Goal: Task Accomplishment & Management: Complete application form

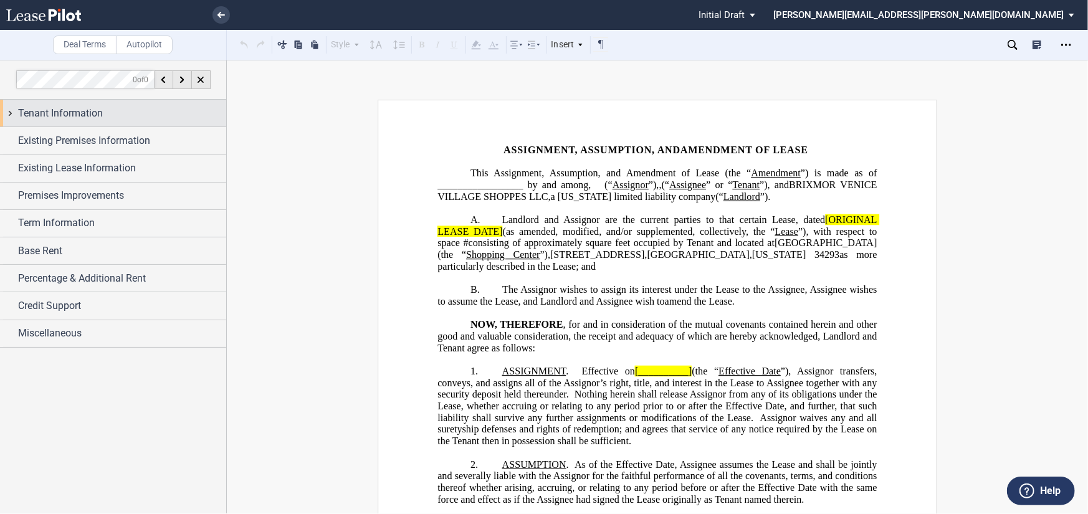
click at [129, 117] on div "Tenant Information" at bounding box center [122, 113] width 208 height 15
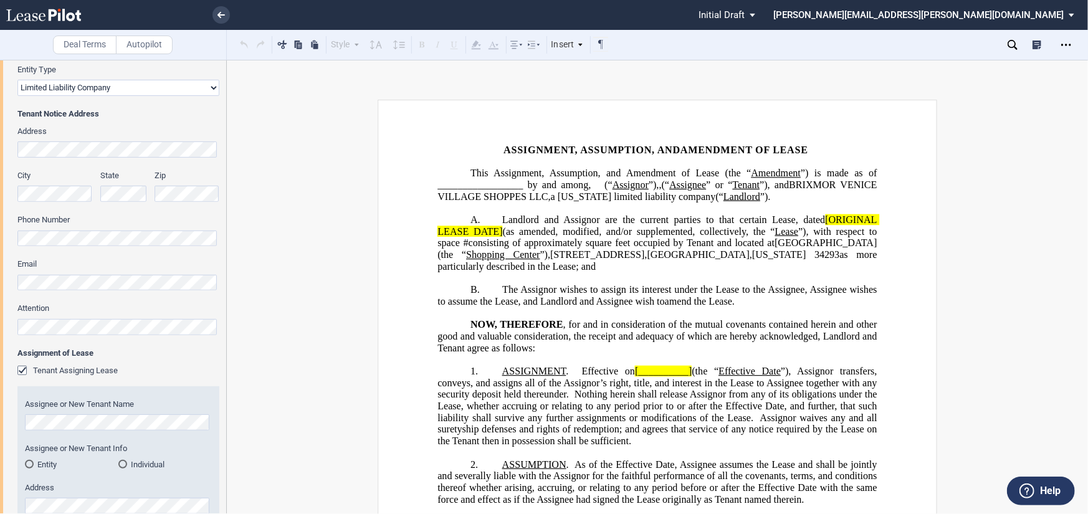
scroll to position [374, 0]
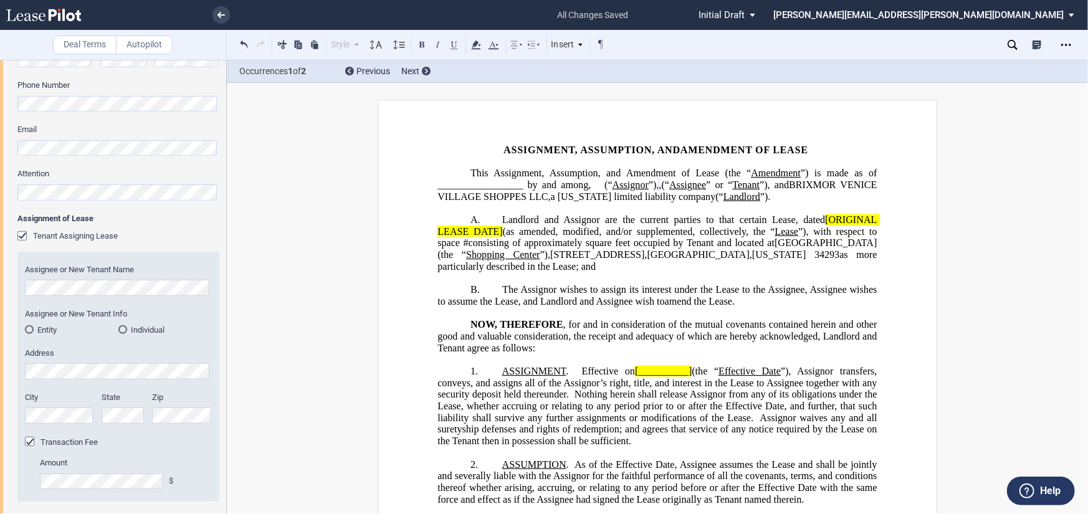
click at [47, 331] on md-radio-button "Entity" at bounding box center [71, 329] width 93 height 11
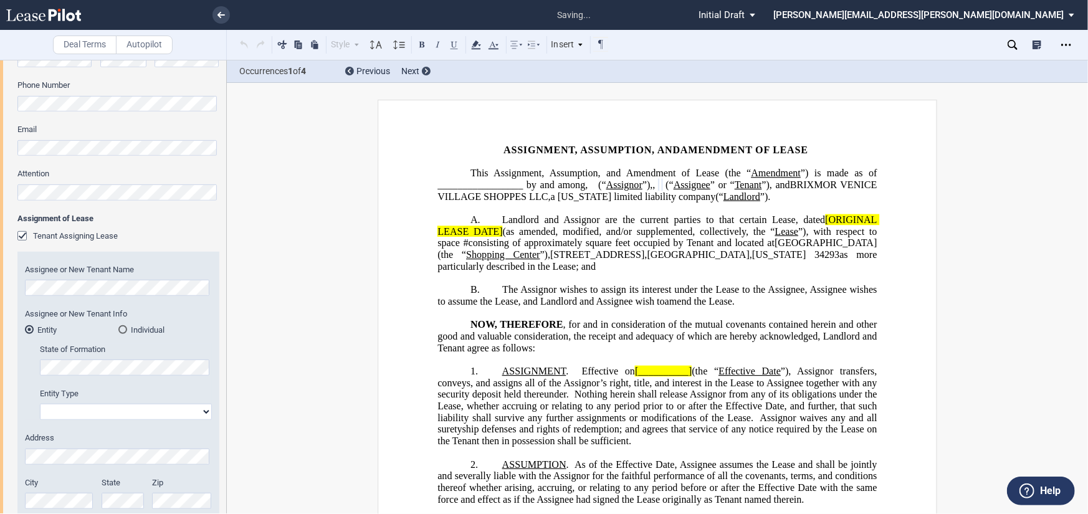
click at [128, 407] on select "Corporation Limited Liability Company General Partnership Limited Partnership O…" at bounding box center [126, 412] width 172 height 16
select select "limited liability company"
click at [40, 404] on select "Corporation Limited Liability Company General Partnership Limited Partnership O…" at bounding box center [126, 412] width 172 height 16
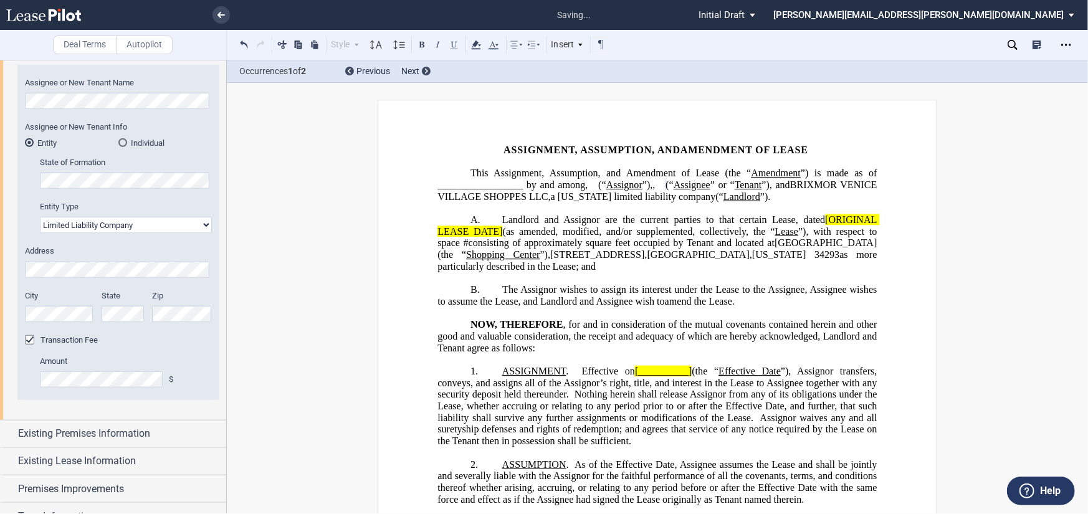
scroll to position [685, 0]
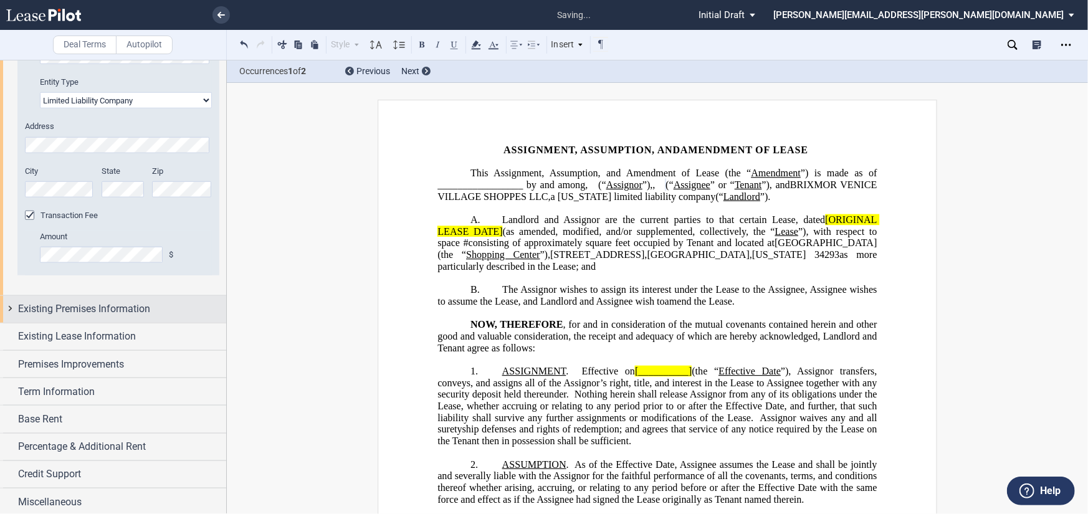
click at [88, 315] on span "Existing Premises Information" at bounding box center [84, 309] width 132 height 15
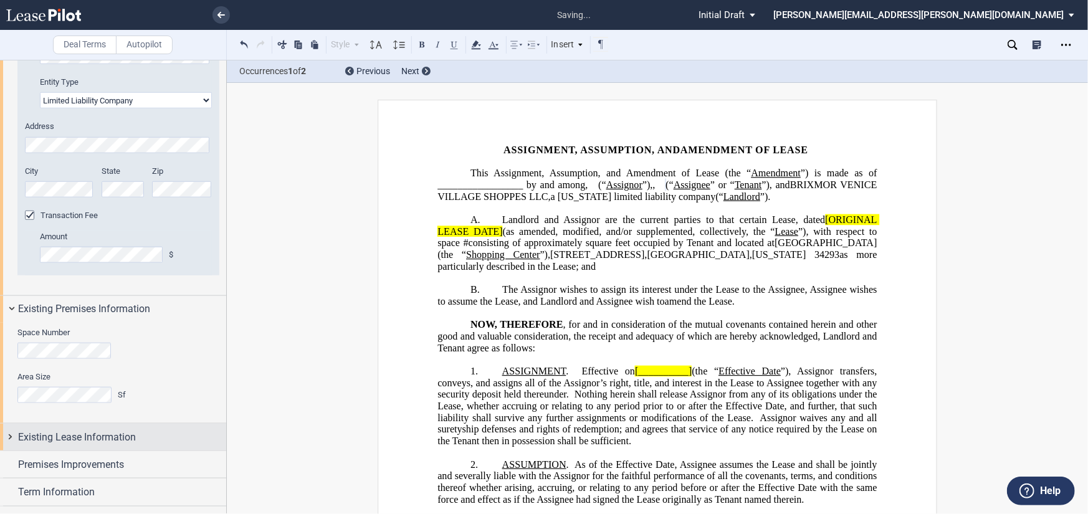
click at [84, 436] on span "Existing Lease Information" at bounding box center [77, 437] width 118 height 15
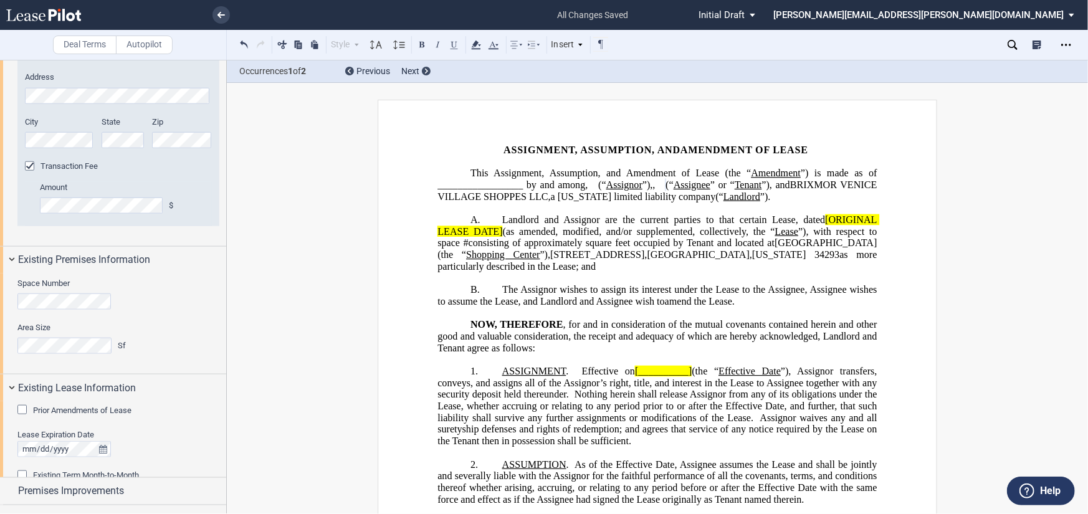
scroll to position [872, 0]
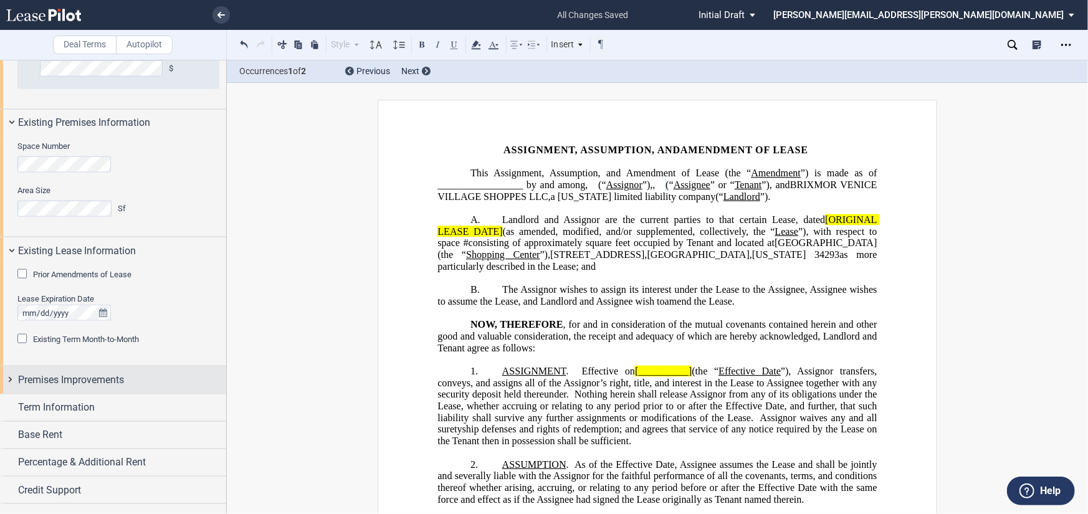
click at [95, 377] on span "Premises Improvements" at bounding box center [71, 380] width 106 height 15
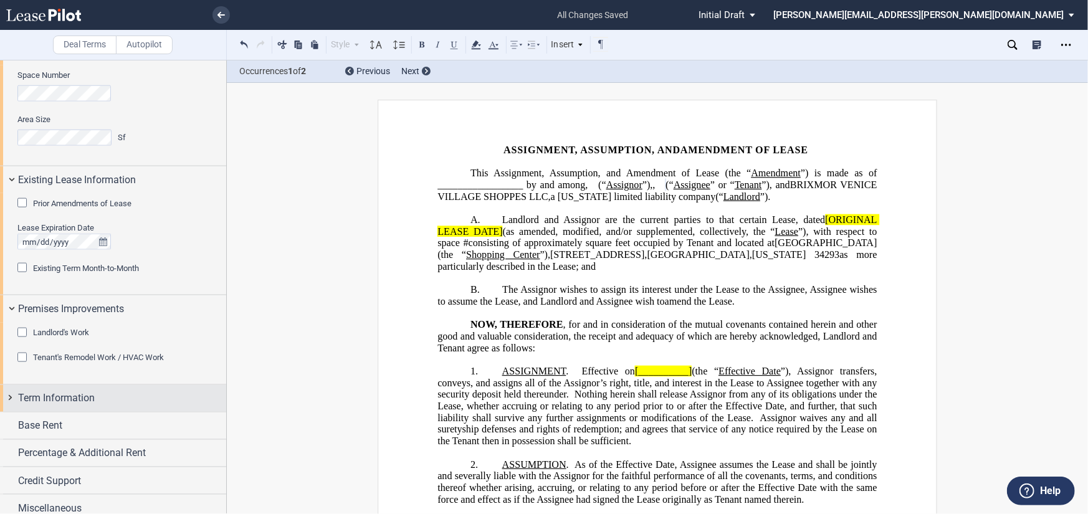
click at [93, 394] on span "Term Information" at bounding box center [56, 398] width 77 height 15
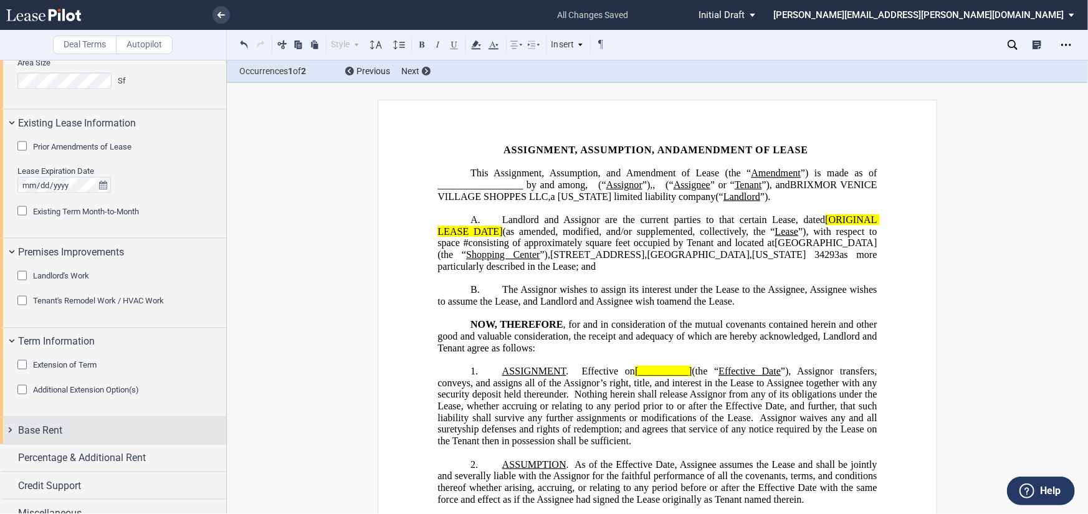
scroll to position [1013, 0]
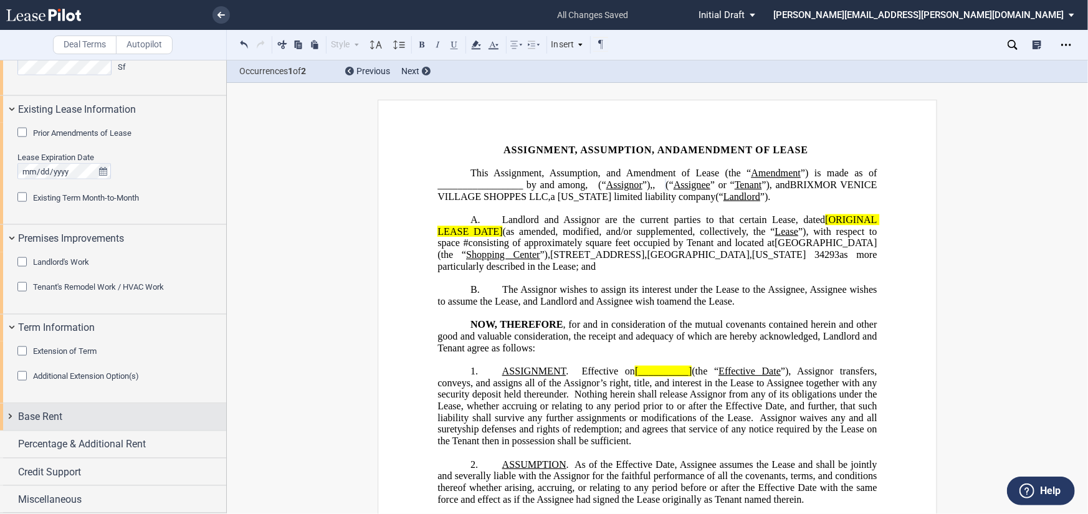
click at [98, 411] on div "Base Rent" at bounding box center [122, 416] width 208 height 15
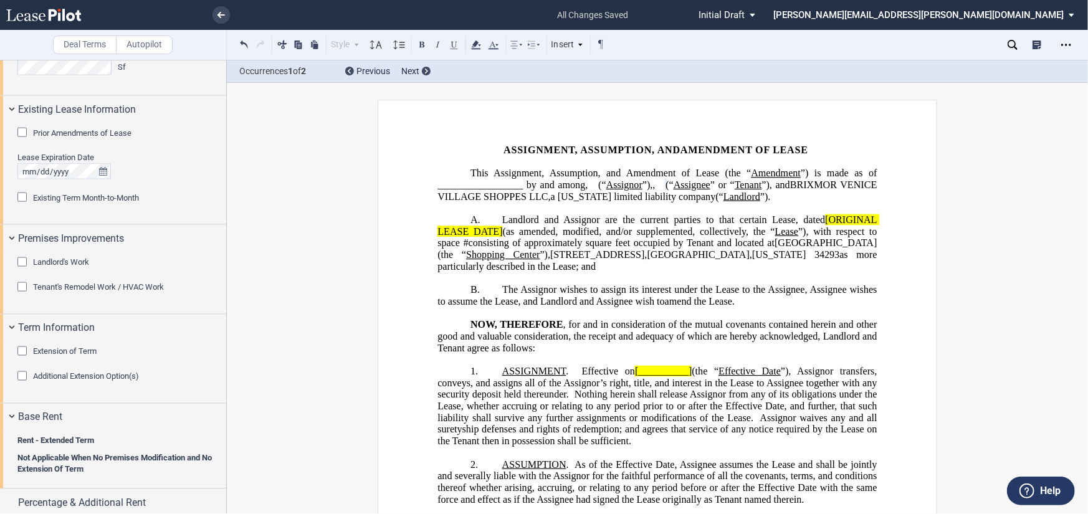
scroll to position [1072, 0]
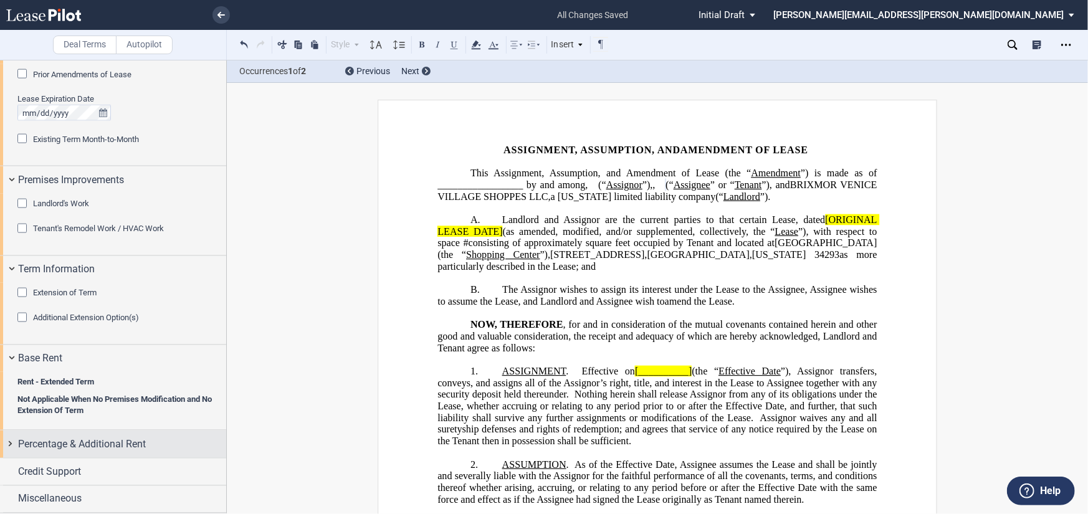
click at [80, 459] on div "Credit Support" at bounding box center [113, 472] width 226 height 27
click at [76, 446] on span "Percentage & Additional Rent" at bounding box center [82, 444] width 128 height 15
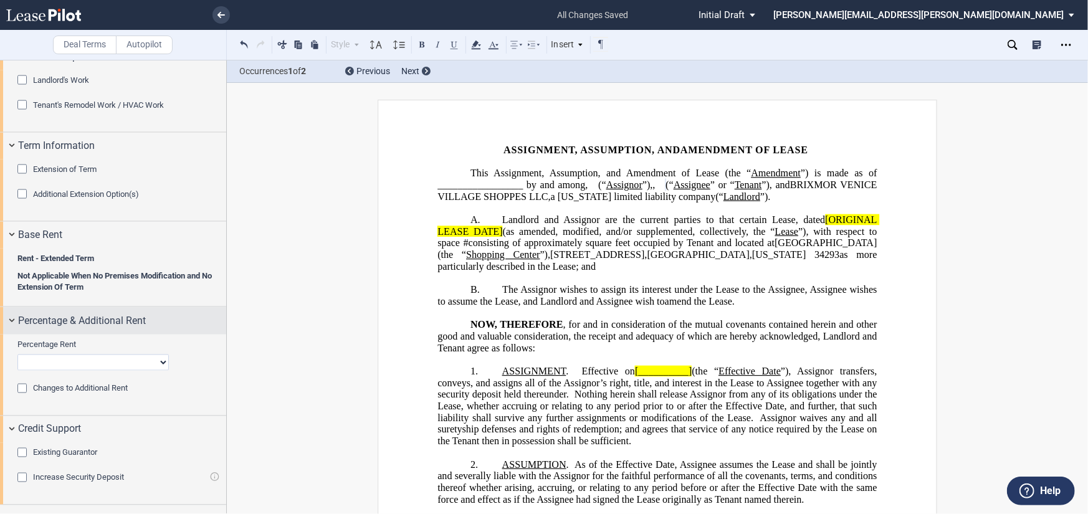
scroll to position [1215, 0]
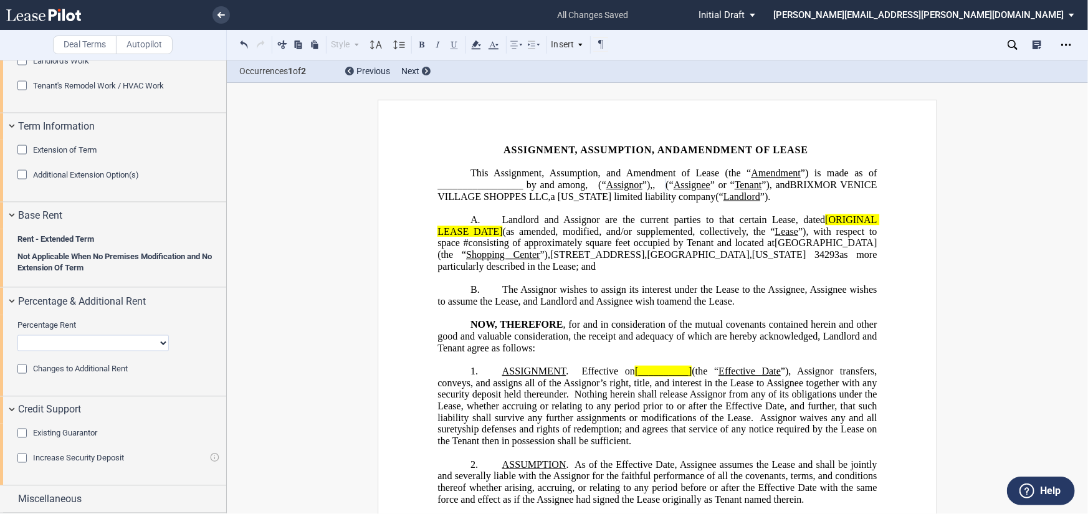
click at [59, 436] on span "Existing Guarantor" at bounding box center [65, 433] width 64 height 9
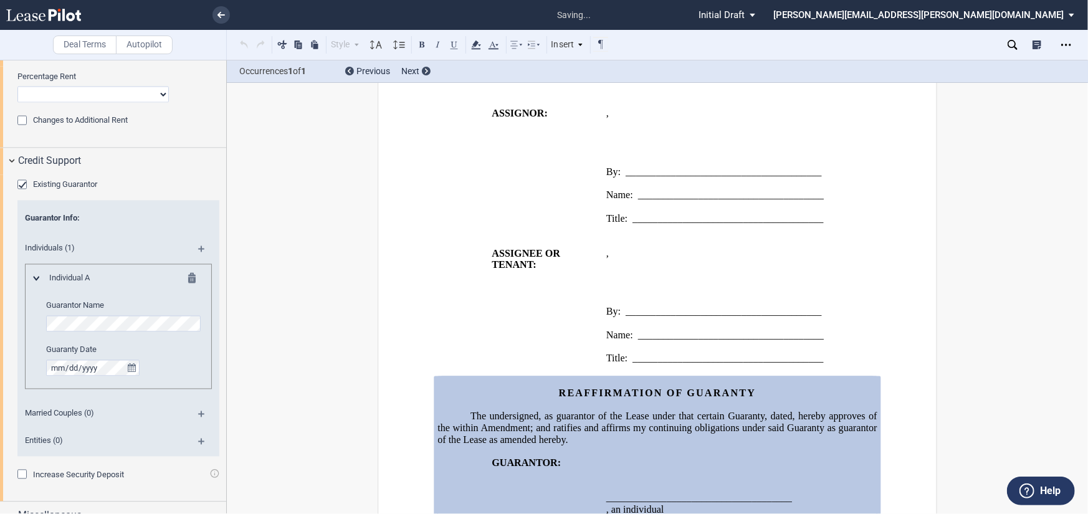
scroll to position [1464, 0]
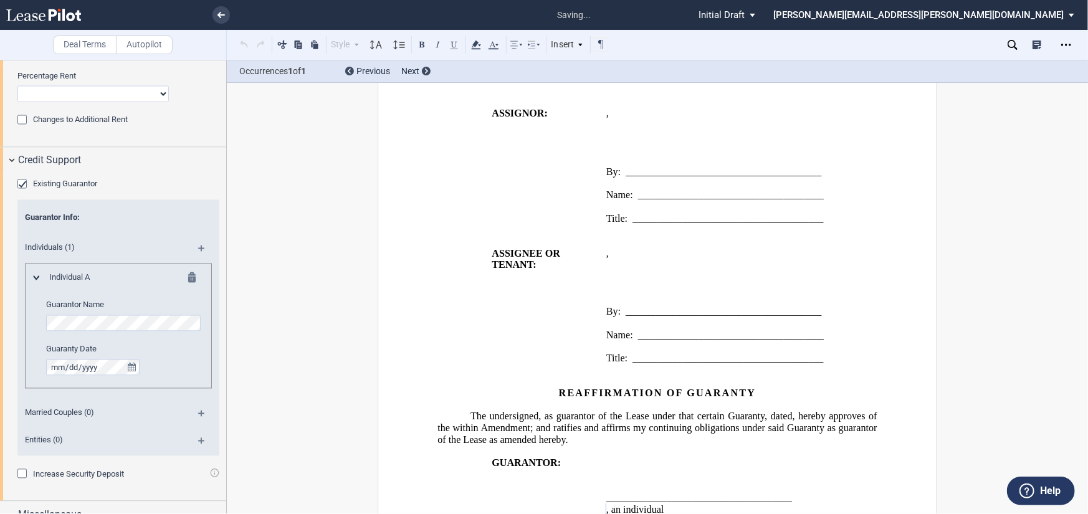
click at [199, 248] on md-icon at bounding box center [206, 253] width 17 height 15
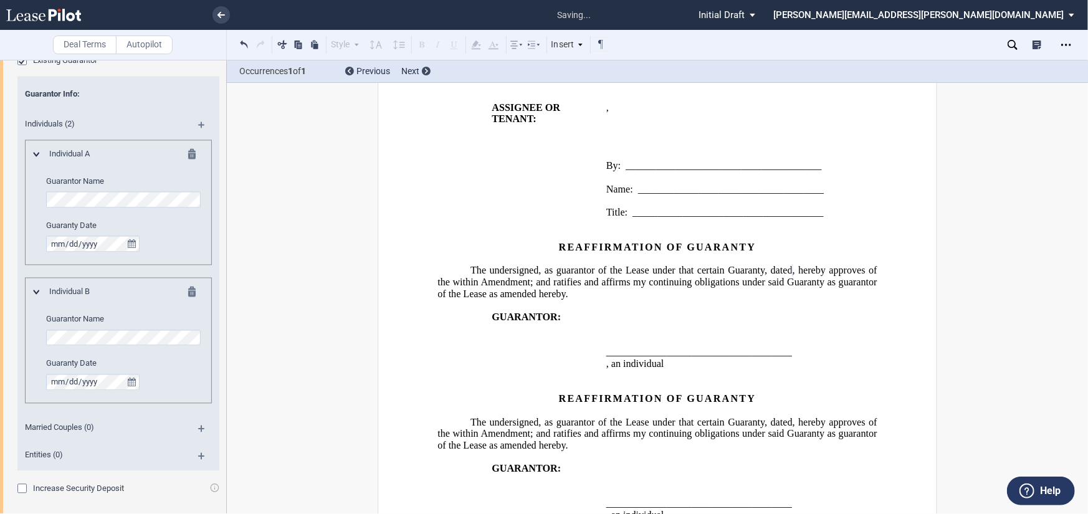
scroll to position [1588, 0]
click at [59, 371] on editor-control "Guaranty Date" at bounding box center [124, 373] width 157 height 32
click at [330, 325] on div "Deal Terms Autopilot Style Normal 8pt 9pt 10pt 10.5pt 11pt 12pt 14pt 16pt Norma…" at bounding box center [544, 287] width 1088 height 454
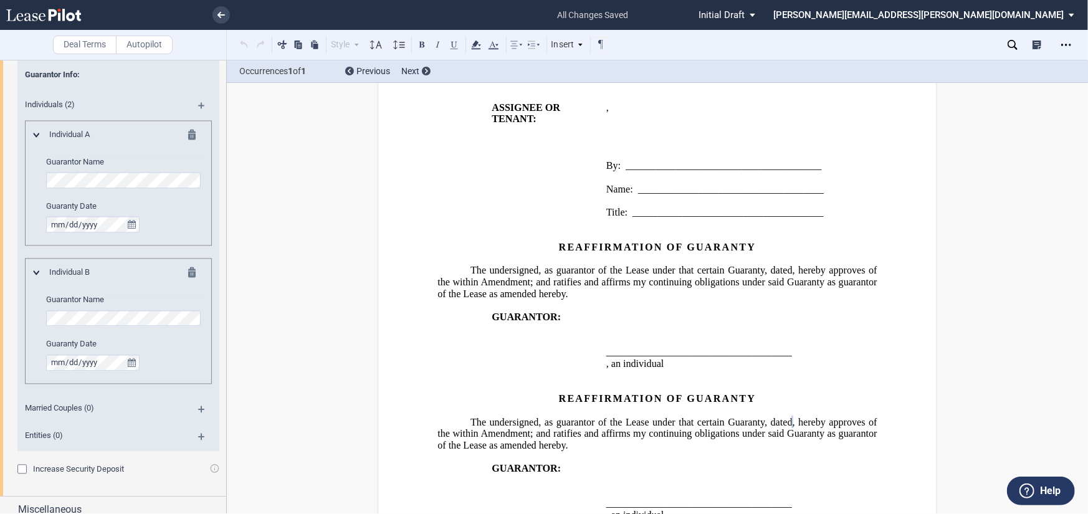
scroll to position [1617, 0]
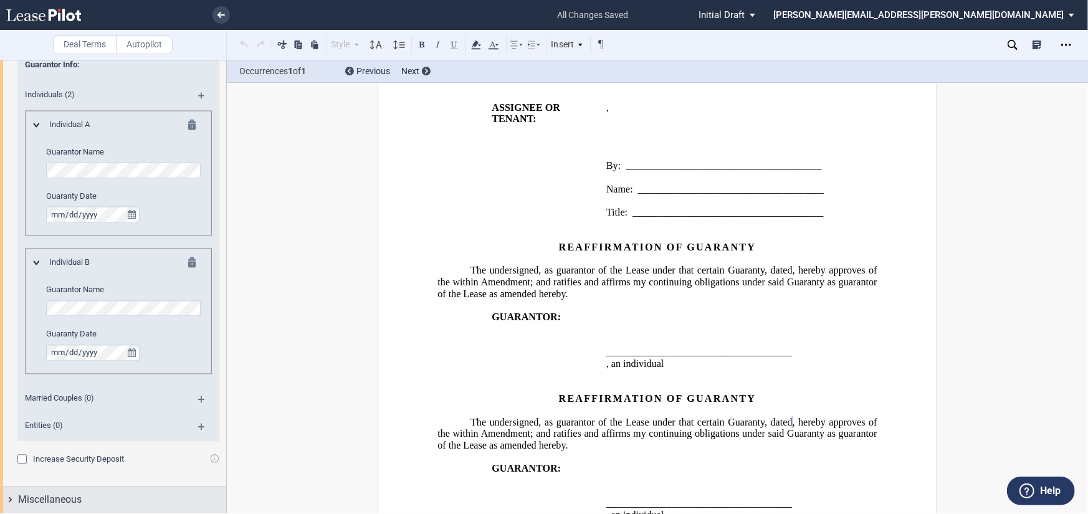
click at [60, 487] on div "Miscellaneous" at bounding box center [113, 500] width 226 height 27
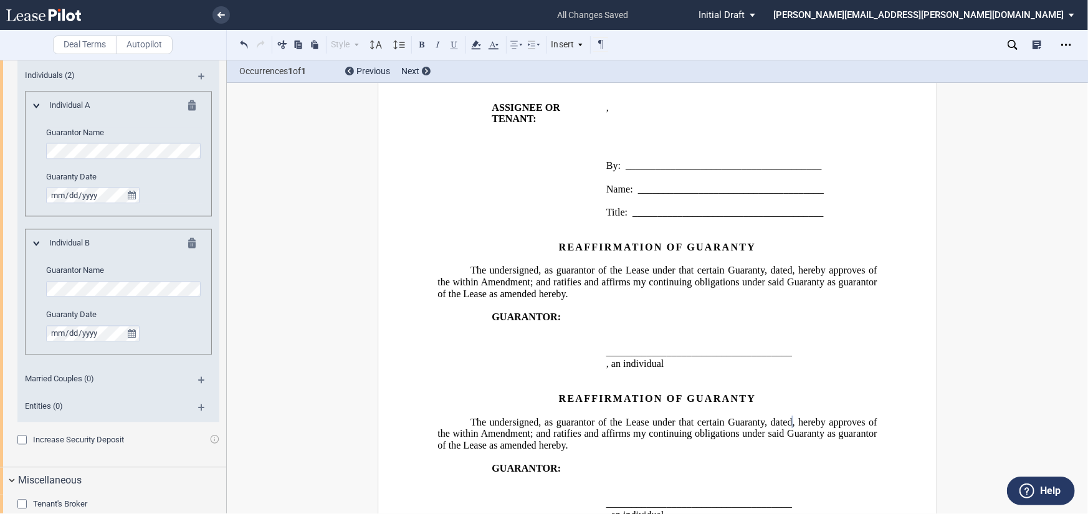
scroll to position [1648, 0]
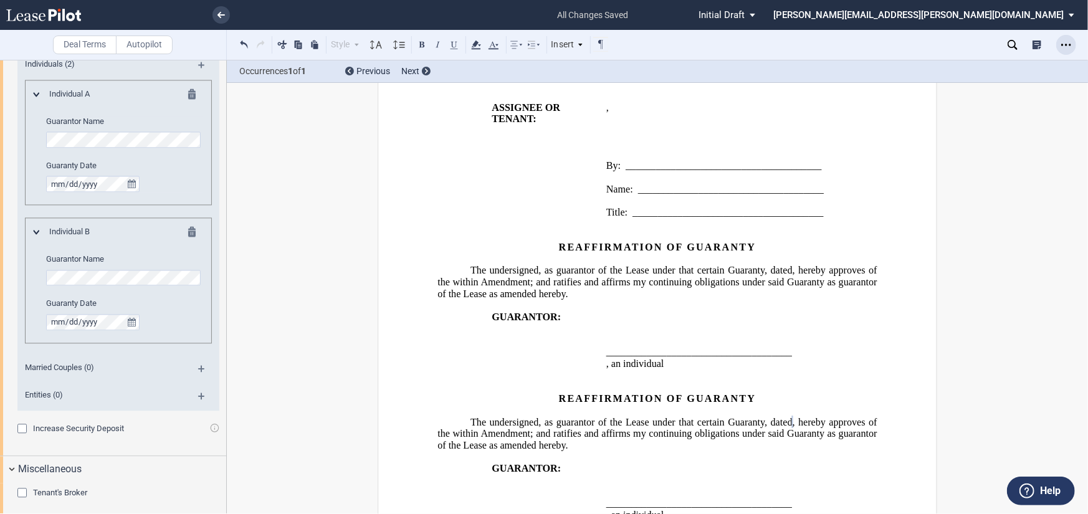
click at [1063, 39] on div "Open Lease options menu" at bounding box center [1066, 45] width 20 height 20
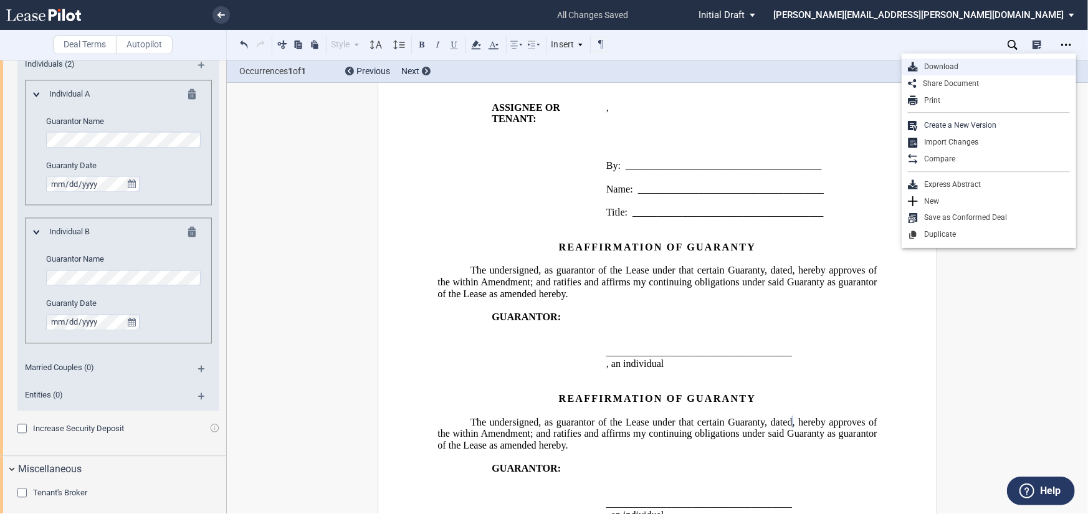
click at [930, 69] on div "Download" at bounding box center [994, 67] width 152 height 11
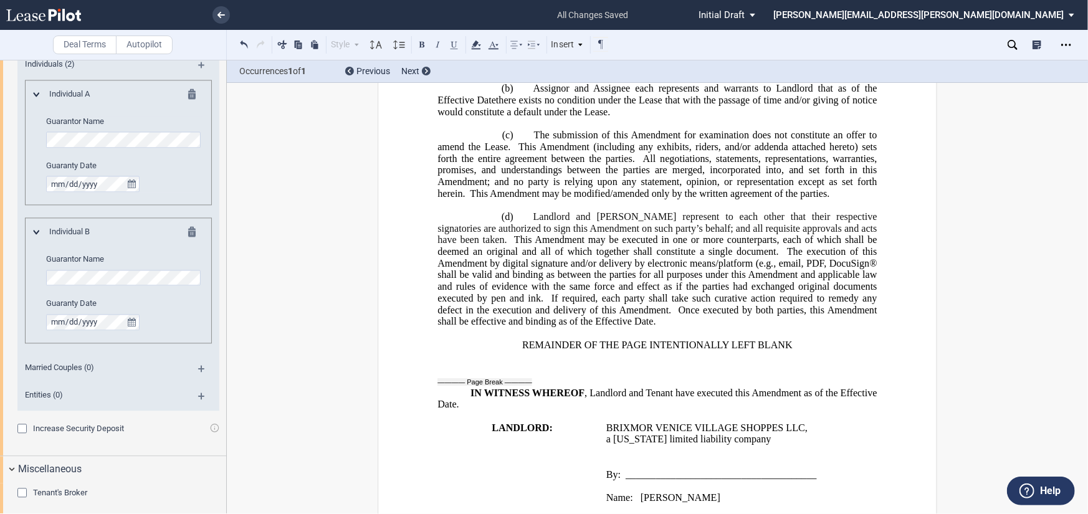
scroll to position [1041, 0]
